Goal: Task Accomplishment & Management: Use online tool/utility

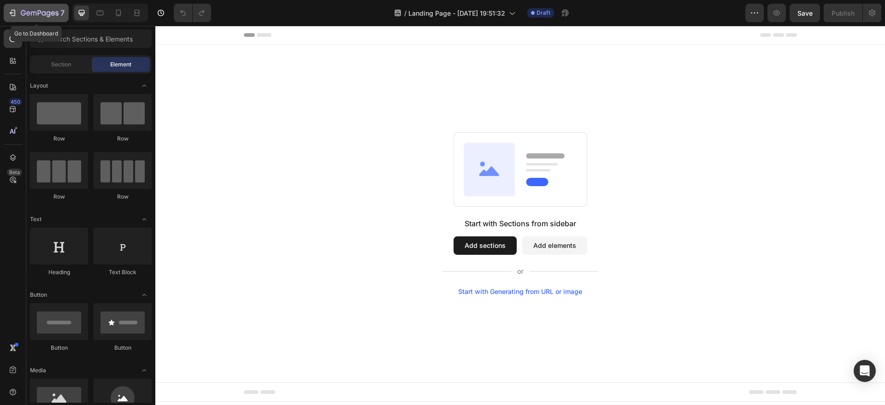
click at [17, 7] on div "7" at bounding box center [36, 12] width 57 height 11
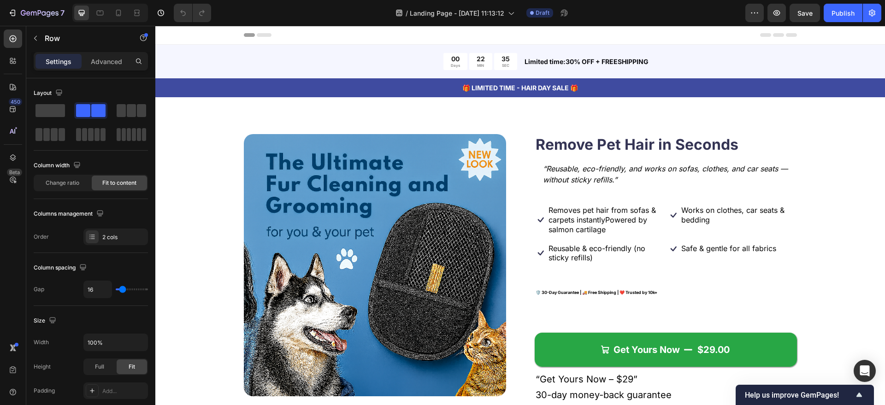
scroll to position [288, 0]
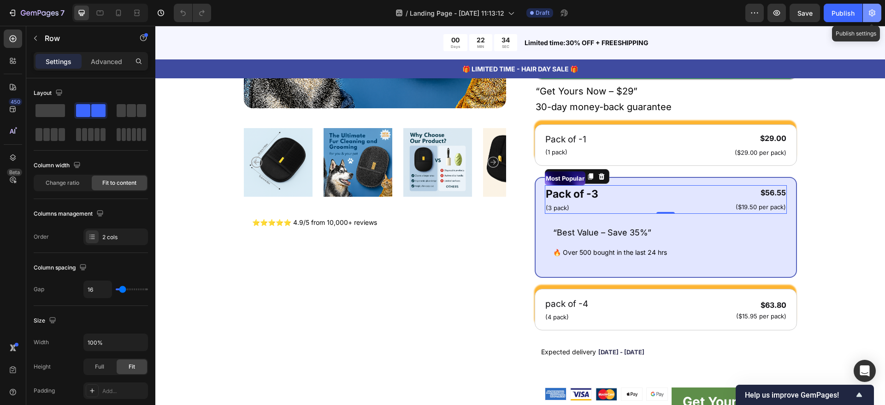
click at [873, 9] on icon "button" at bounding box center [872, 12] width 9 height 9
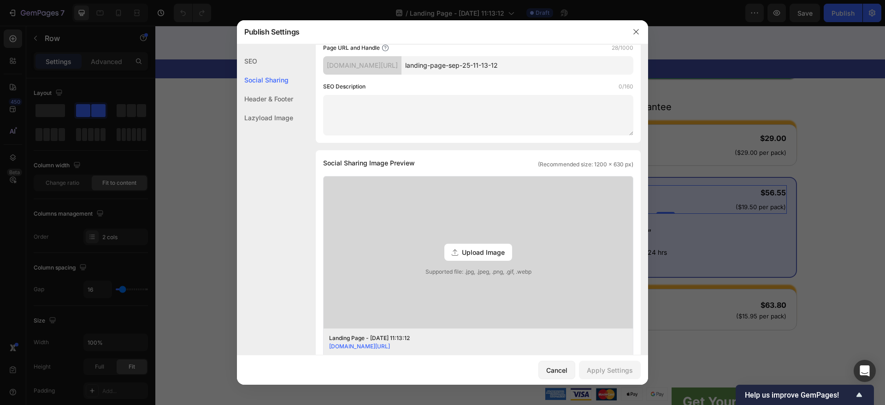
scroll to position [0, 0]
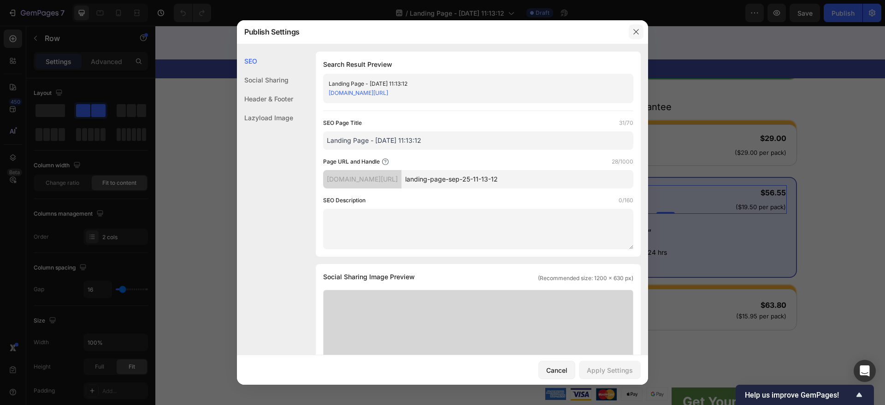
click at [640, 32] on button "button" at bounding box center [636, 31] width 15 height 15
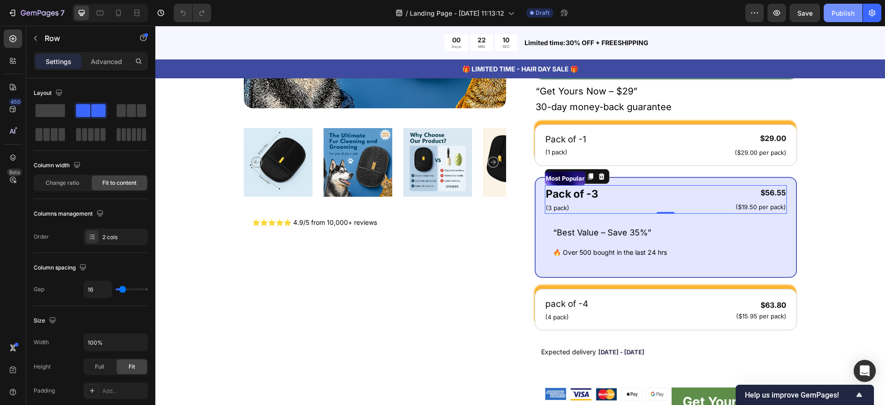
click at [842, 13] on div "Publish" at bounding box center [843, 13] width 23 height 10
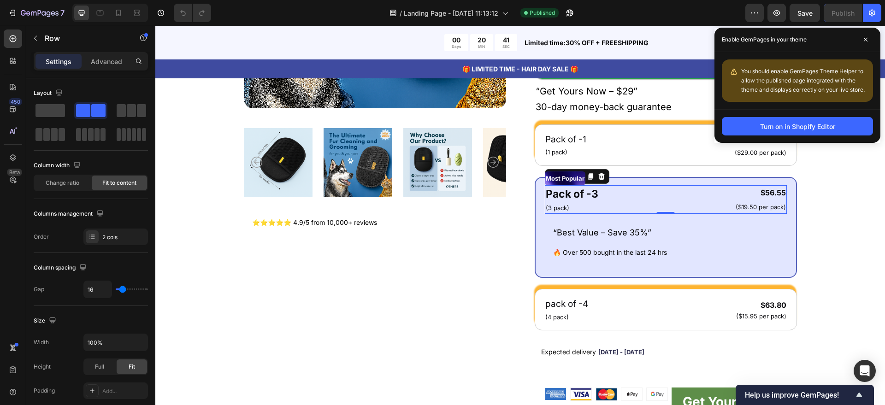
click at [784, 81] on span "You should enable GemPages Theme Helper to allow the published page integrated …" at bounding box center [803, 80] width 124 height 25
click at [803, 123] on div "Turn on in Shopify Editor" at bounding box center [797, 127] width 75 height 10
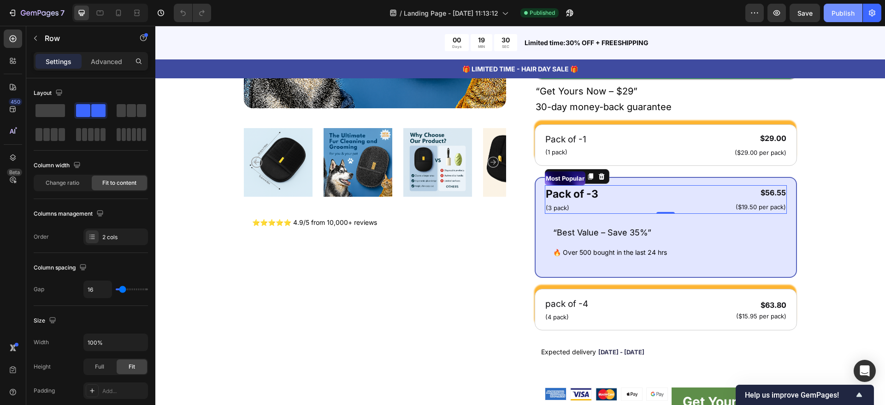
click at [838, 10] on div "Publish" at bounding box center [843, 13] width 23 height 10
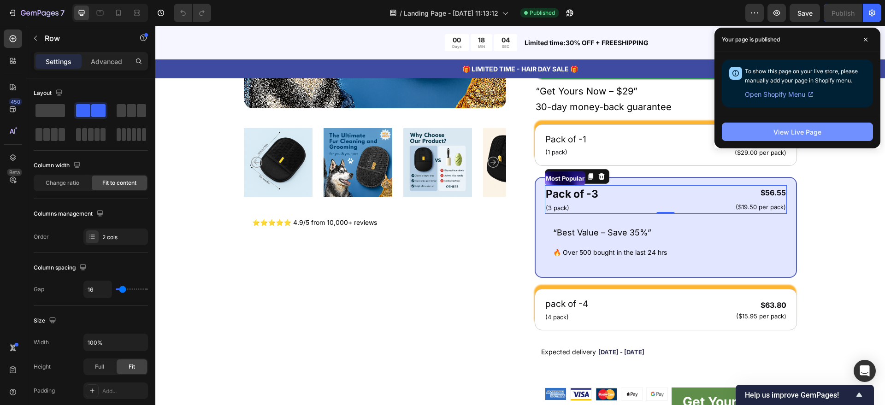
click at [775, 136] on button "View Live Page" at bounding box center [797, 132] width 151 height 18
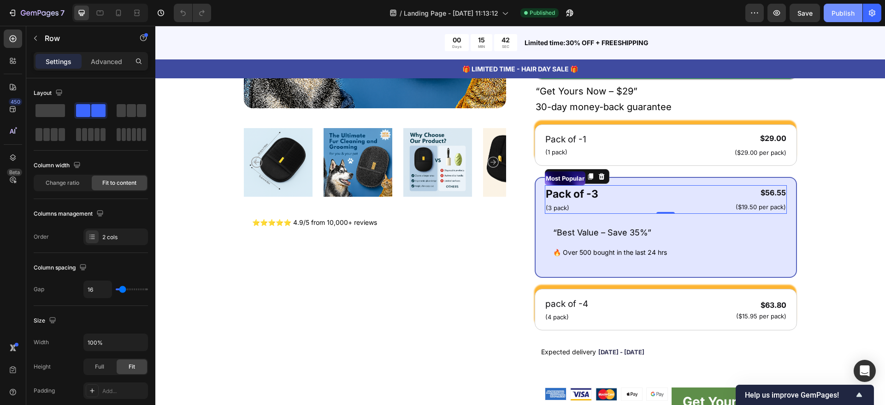
click at [836, 15] on div "Publish" at bounding box center [843, 13] width 23 height 10
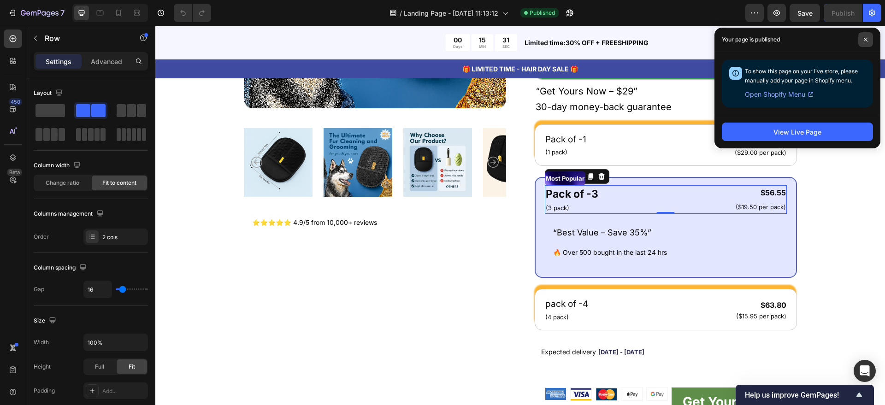
click at [864, 40] on icon at bounding box center [866, 39] width 5 height 5
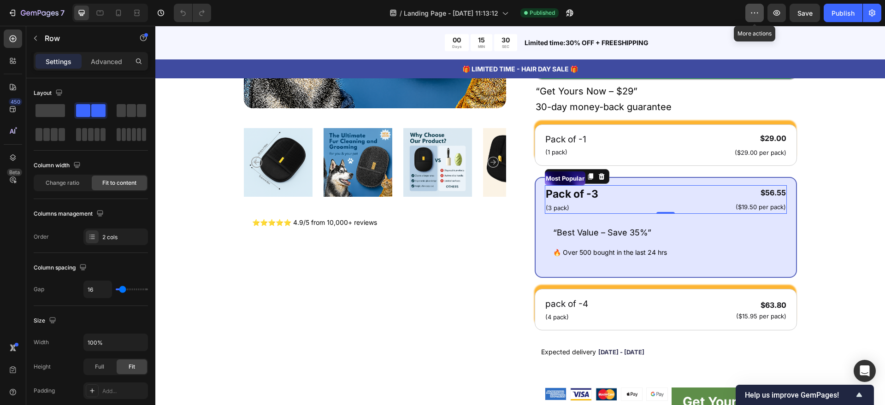
click at [755, 13] on icon "button" at bounding box center [754, 12] width 1 height 1
click at [874, 10] on icon "button" at bounding box center [872, 12] width 9 height 9
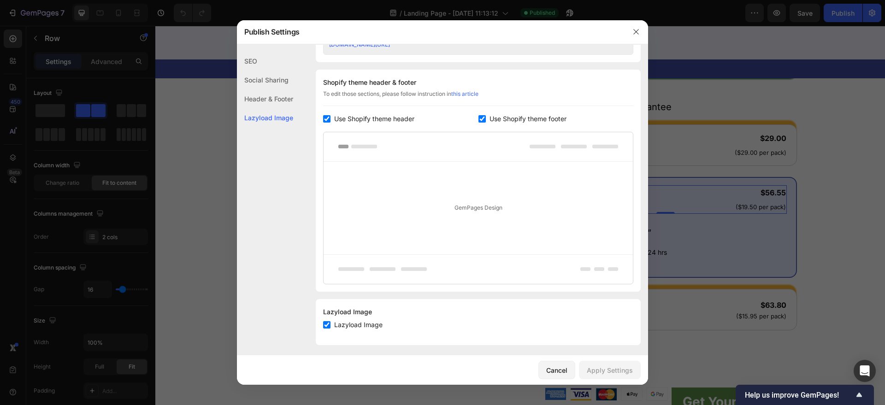
scroll to position [421, 0]
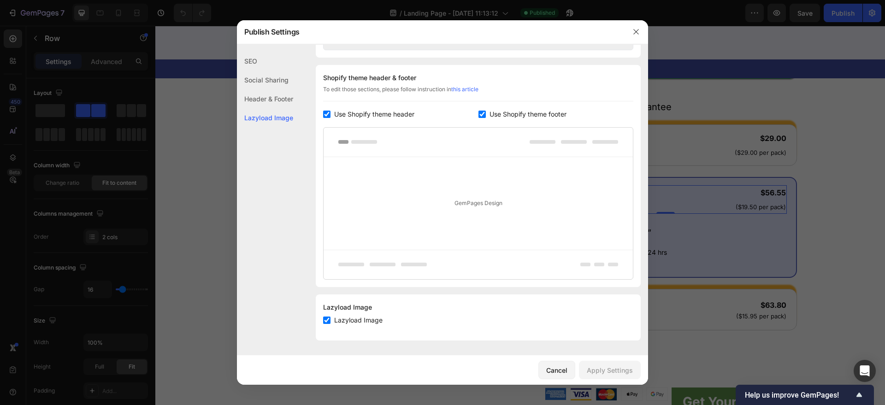
click at [268, 77] on div "Social Sharing" at bounding box center [265, 80] width 56 height 19
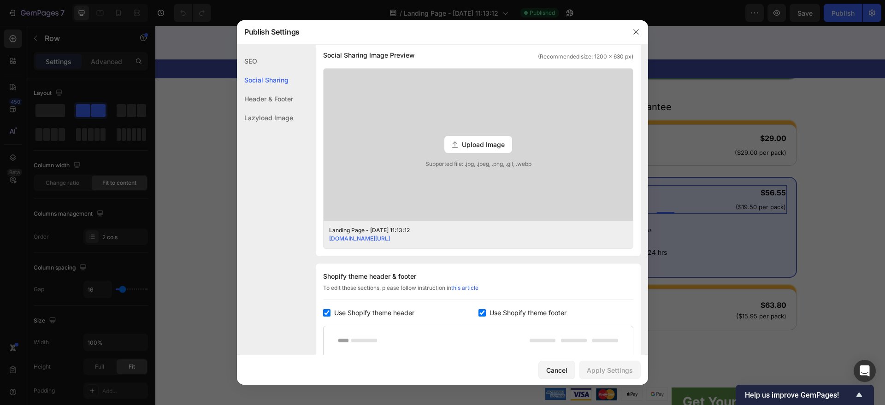
scroll to position [211, 0]
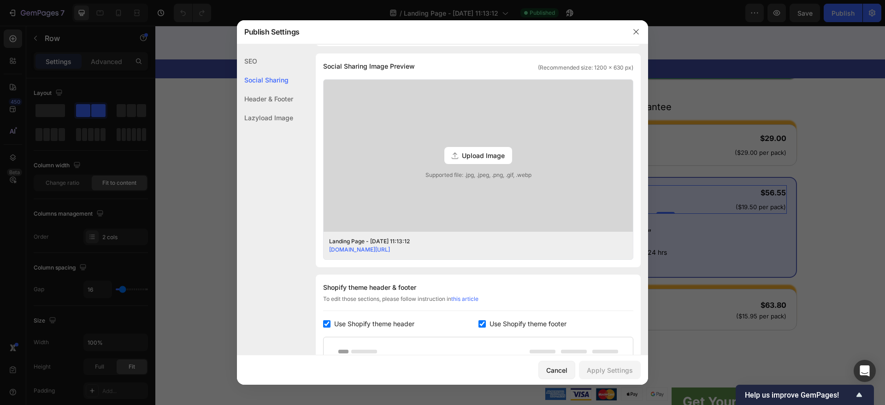
click at [270, 93] on div "Header & Footer" at bounding box center [265, 98] width 56 height 19
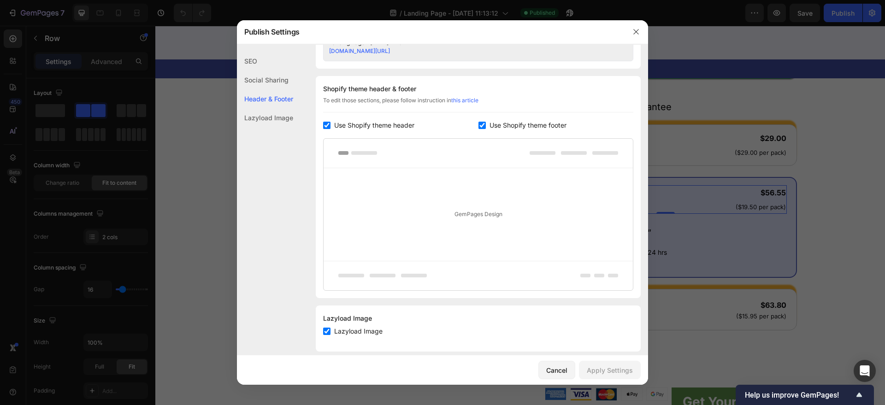
scroll to position [421, 0]
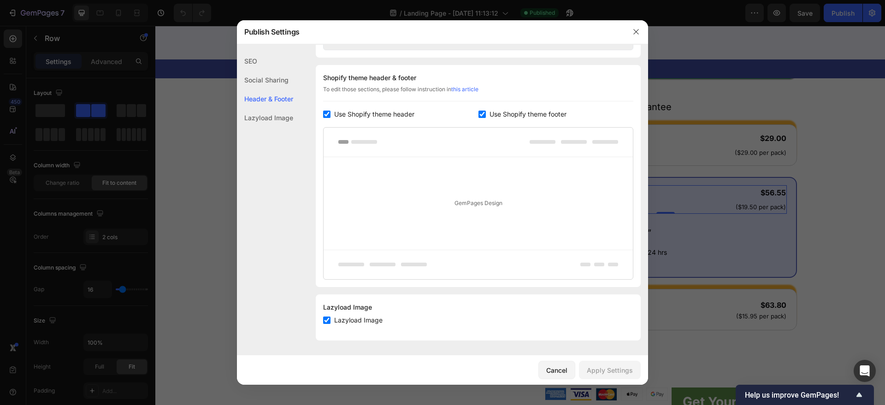
click at [270, 111] on div "Lazyload Image" at bounding box center [265, 117] width 56 height 19
drag, startPoint x: 408, startPoint y: 343, endPoint x: 564, endPoint y: 370, distance: 158.2
click at [564, 370] on div "Cancel" at bounding box center [556, 371] width 21 height 10
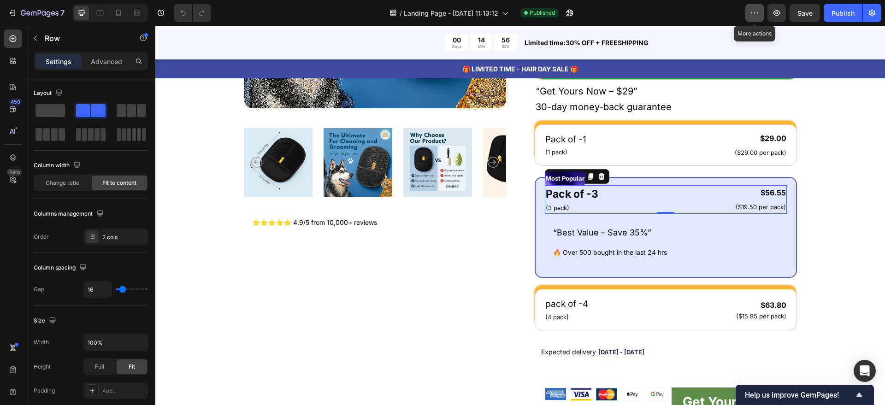
click at [755, 18] on button "button" at bounding box center [755, 13] width 18 height 18
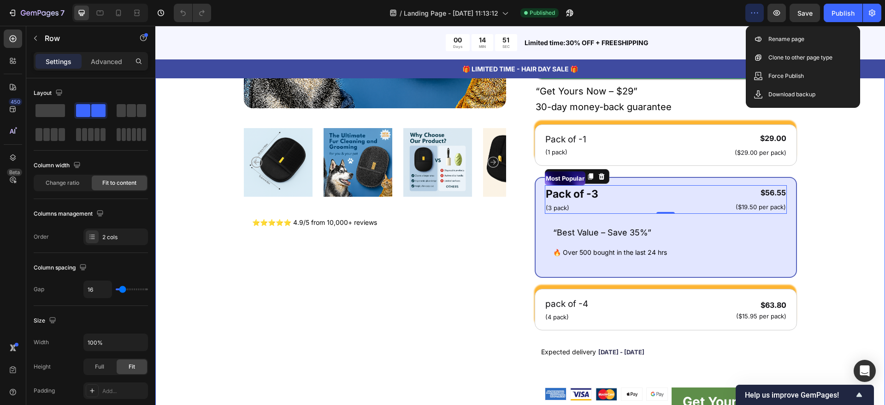
click at [834, 119] on div "Product Images ⭐⭐⭐⭐⭐ 4.9/5 from 10,000+ reviews Heading Row Remove Pet Hair in …" at bounding box center [520, 139] width 656 height 586
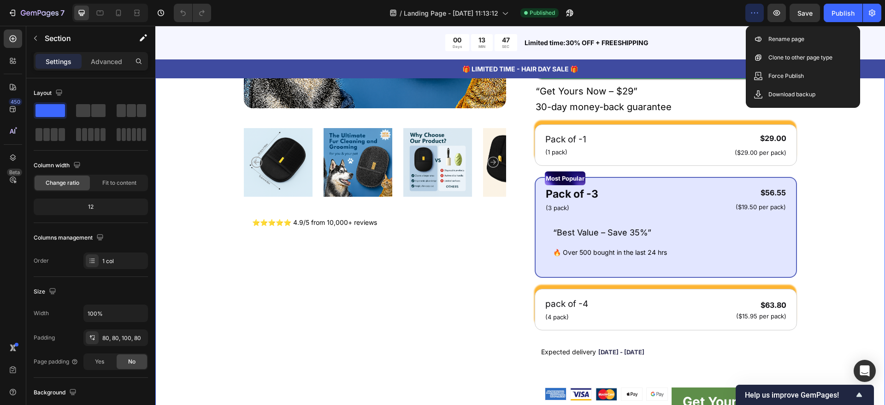
click at [759, 18] on button "button" at bounding box center [755, 13] width 18 height 18
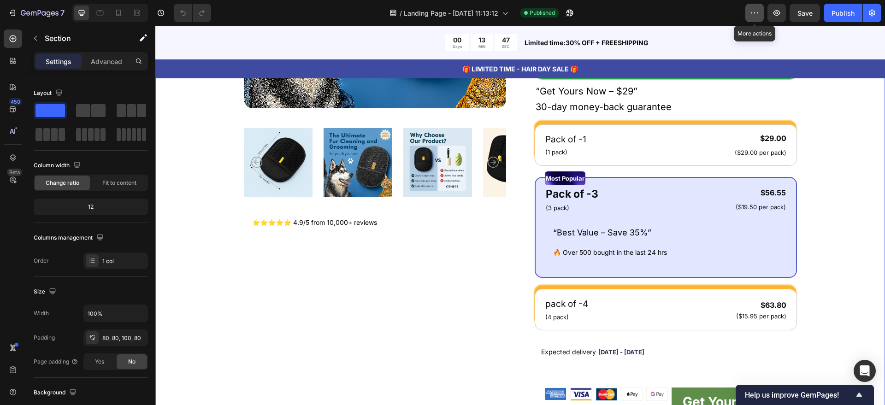
click at [759, 18] on button "button" at bounding box center [755, 13] width 18 height 18
